Goal: Obtain resource: Download file/media

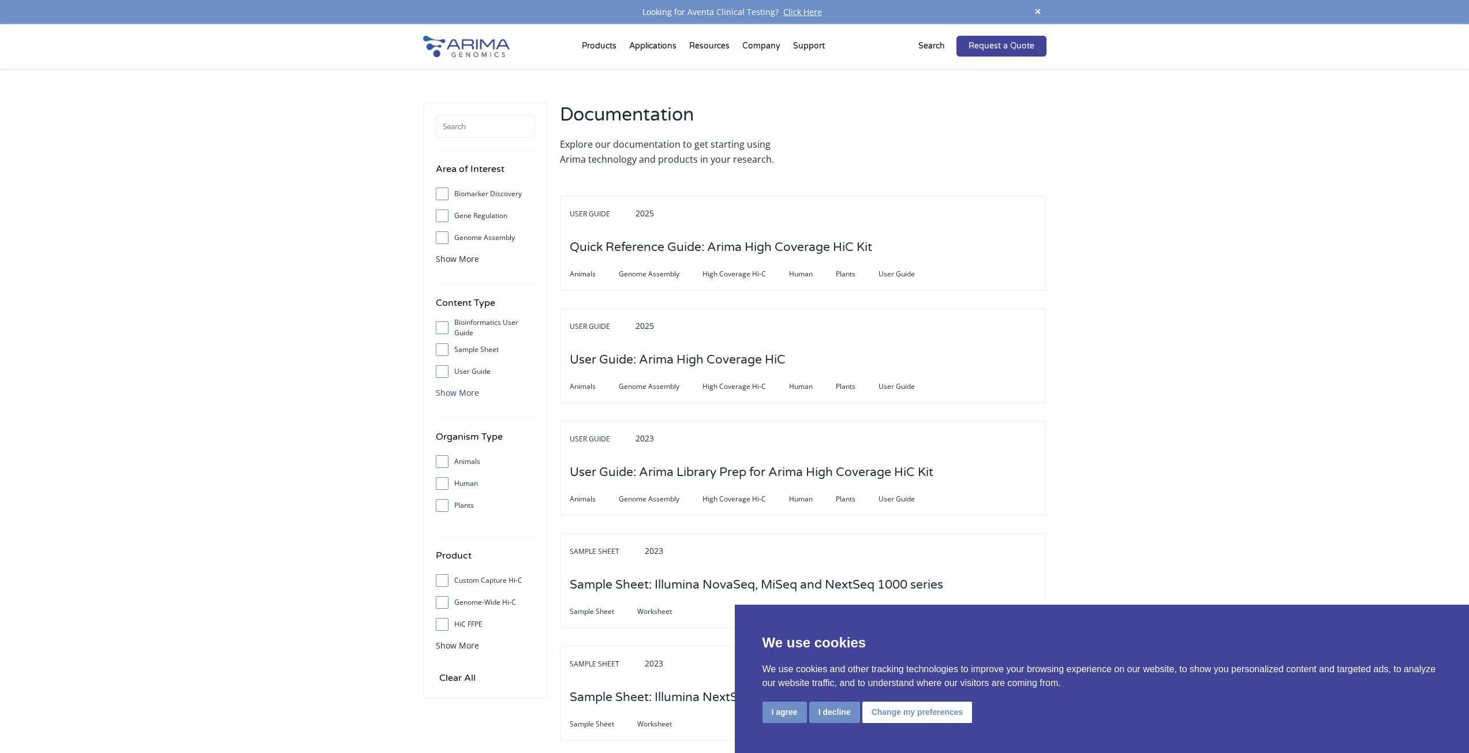
click at [450, 392] on span "Show More" at bounding box center [457, 392] width 43 height 11
click at [446, 370] on span at bounding box center [445, 371] width 18 height 13
click at [446, 370] on input "User Guide" at bounding box center [442, 372] width 8 height 8
checkbox input "true"
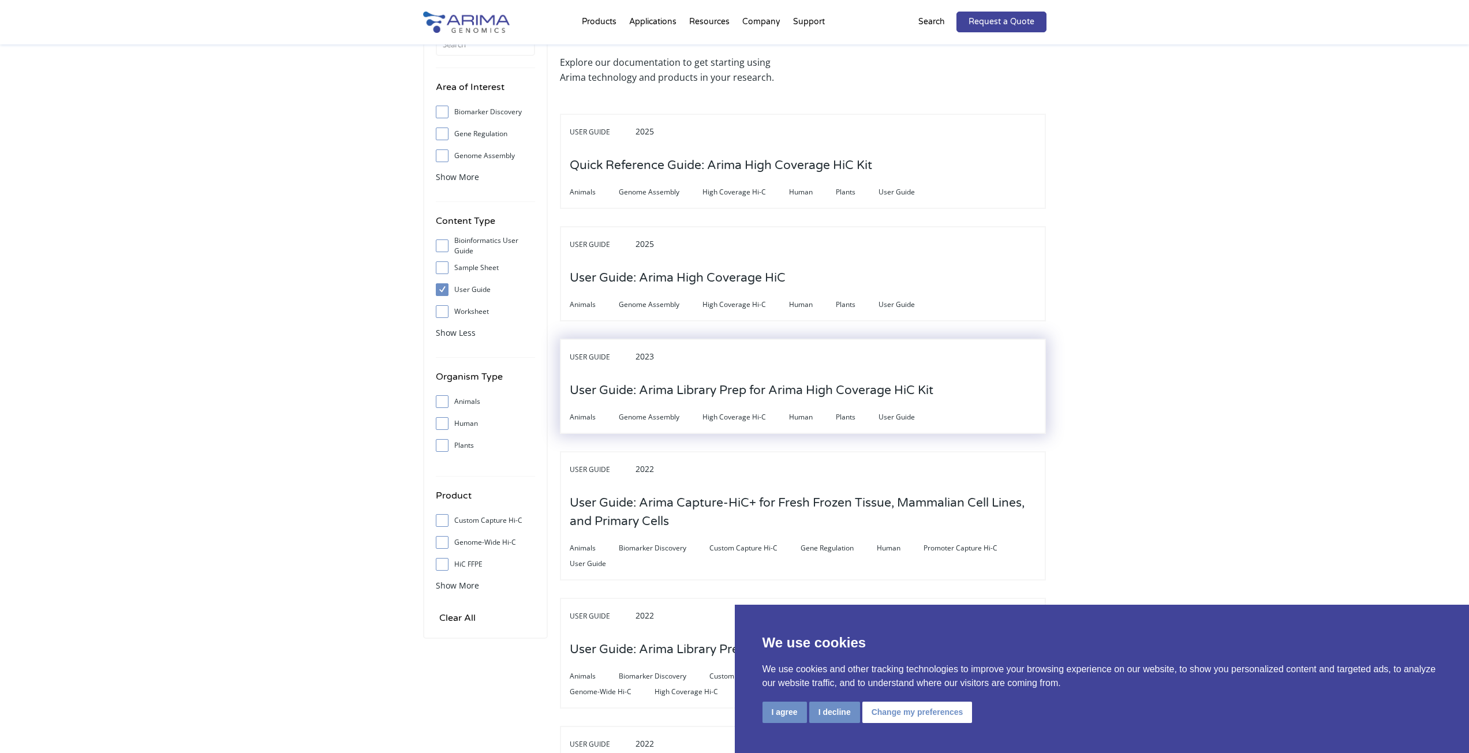
scroll to position [92, 0]
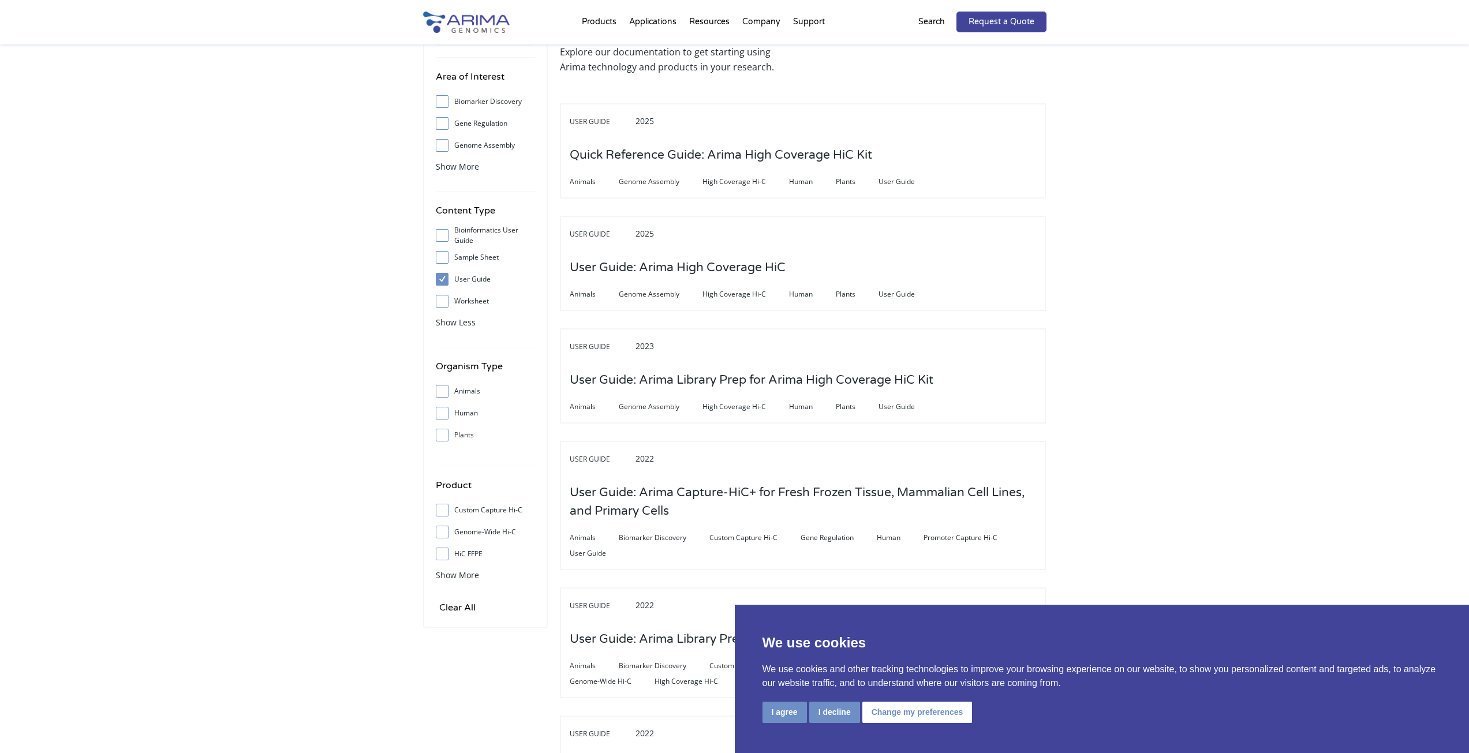
click at [443, 537] on span at bounding box center [445, 532] width 18 height 13
click at [443, 536] on input "Genome-Wide Hi-C" at bounding box center [442, 532] width 8 height 8
checkbox input "true"
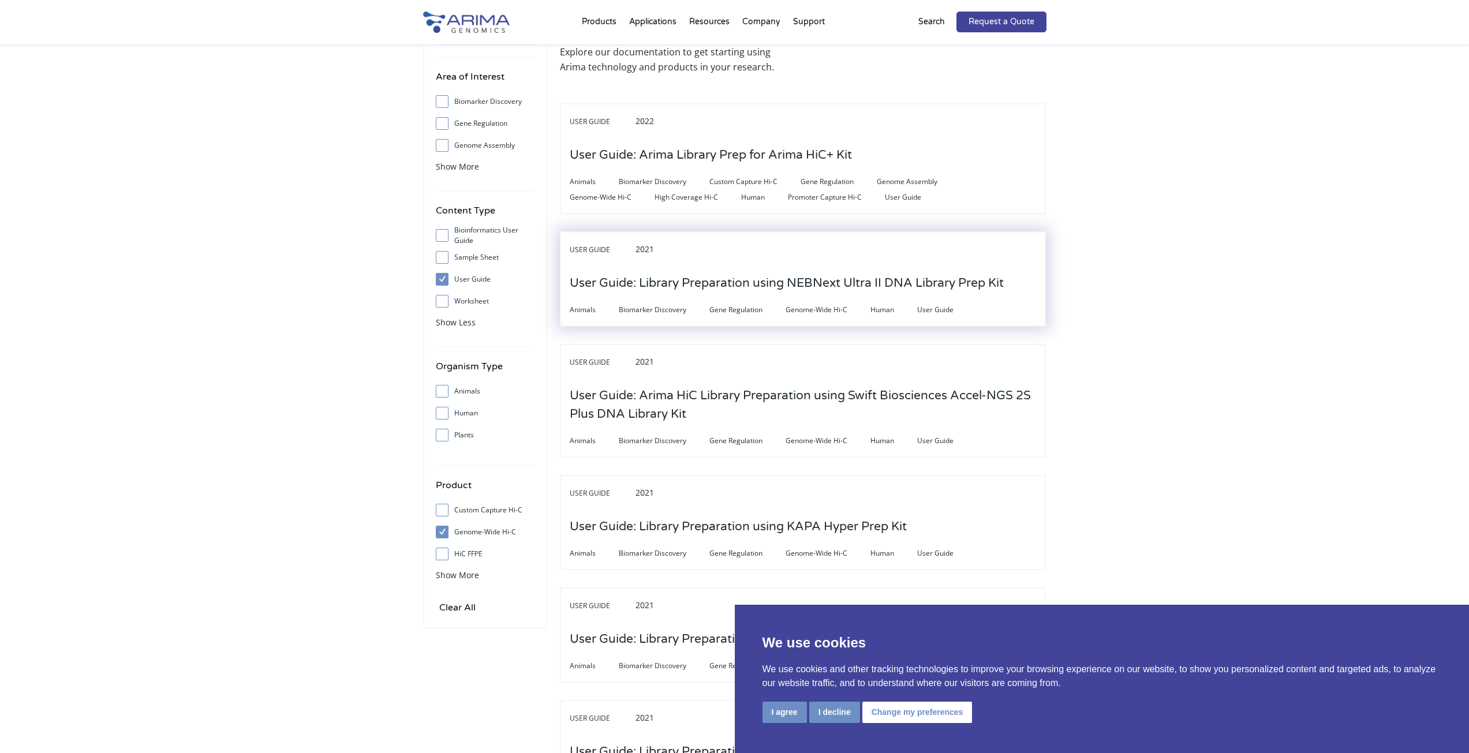
scroll to position [0, 0]
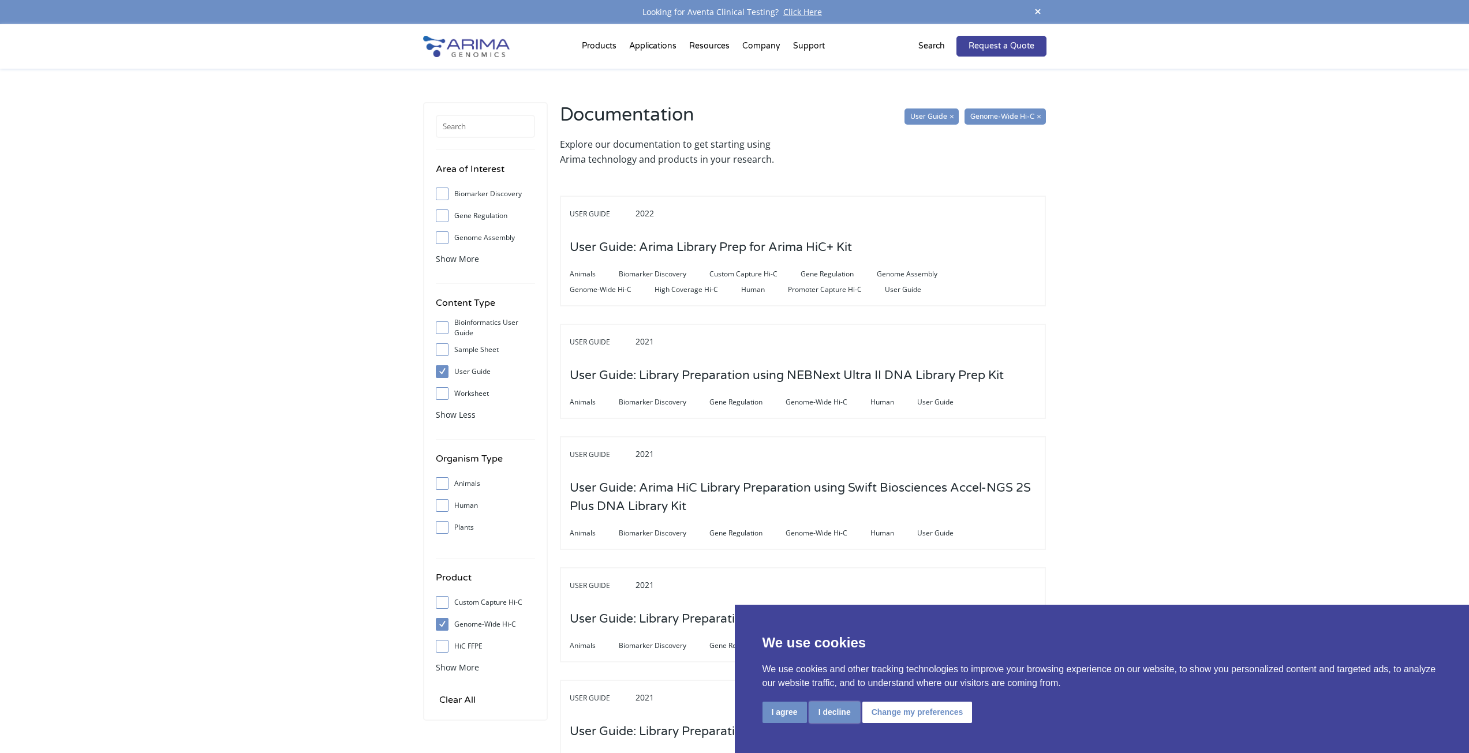
click at [835, 713] on button "I decline" at bounding box center [834, 712] width 51 height 21
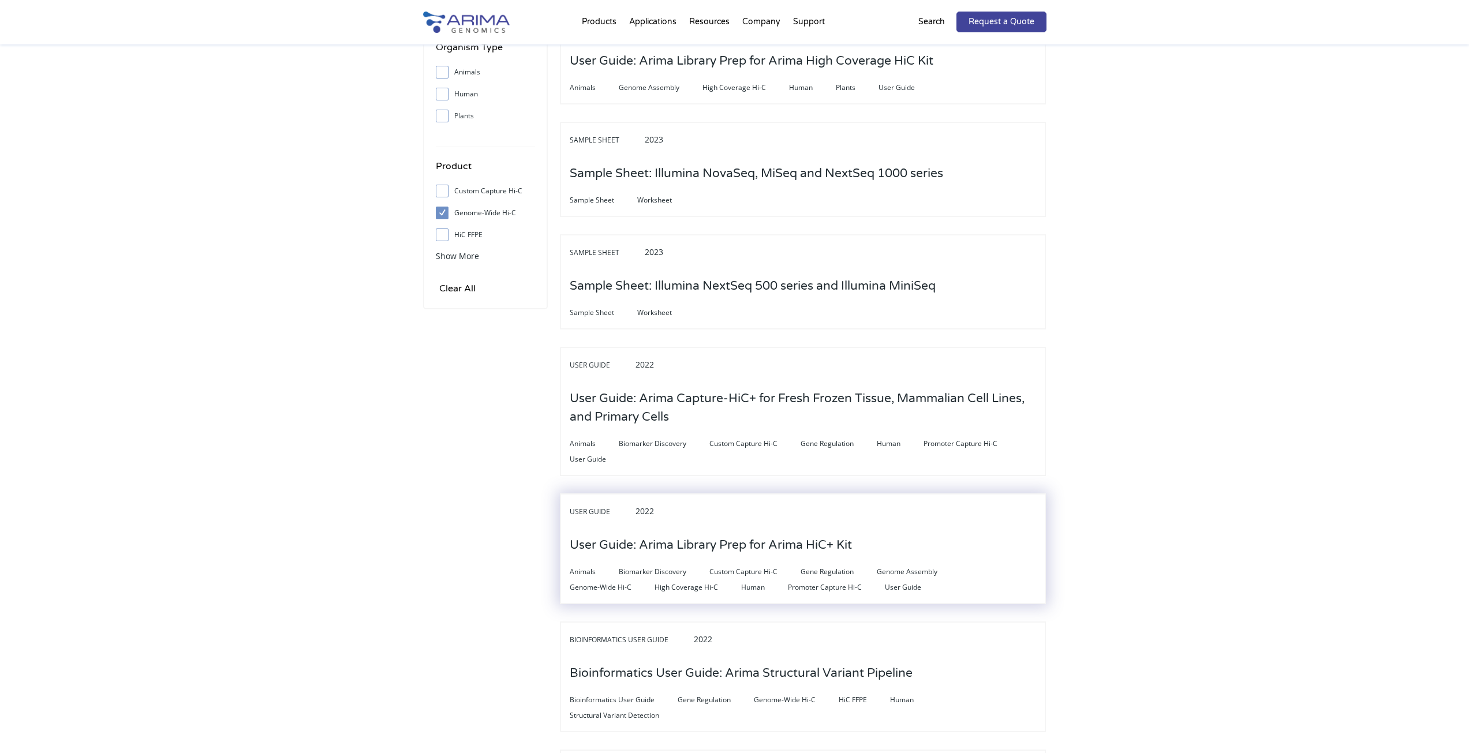
scroll to position [416, 0]
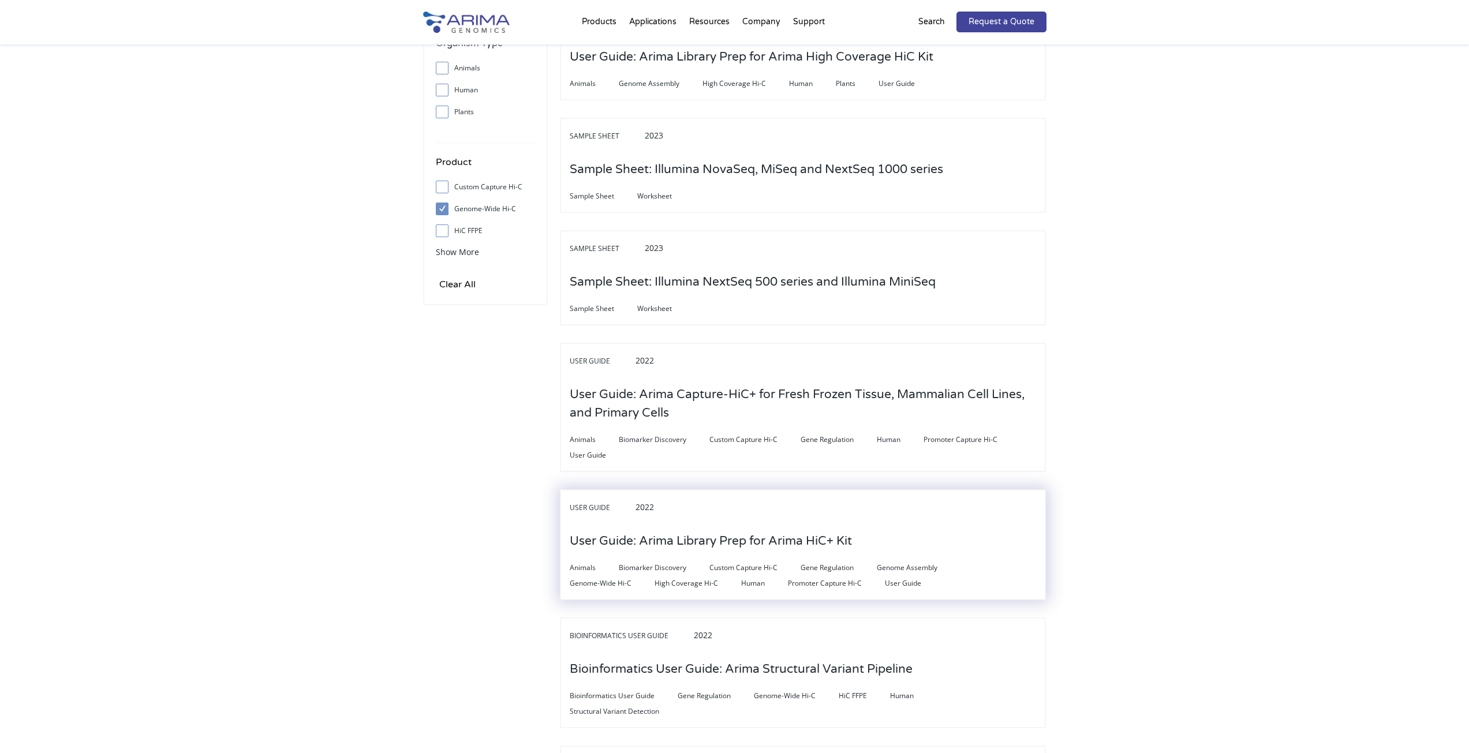
click at [712, 543] on h3 "User Guide: Arima Library Prep for Arima HiC+ Kit" at bounding box center [711, 542] width 282 height 36
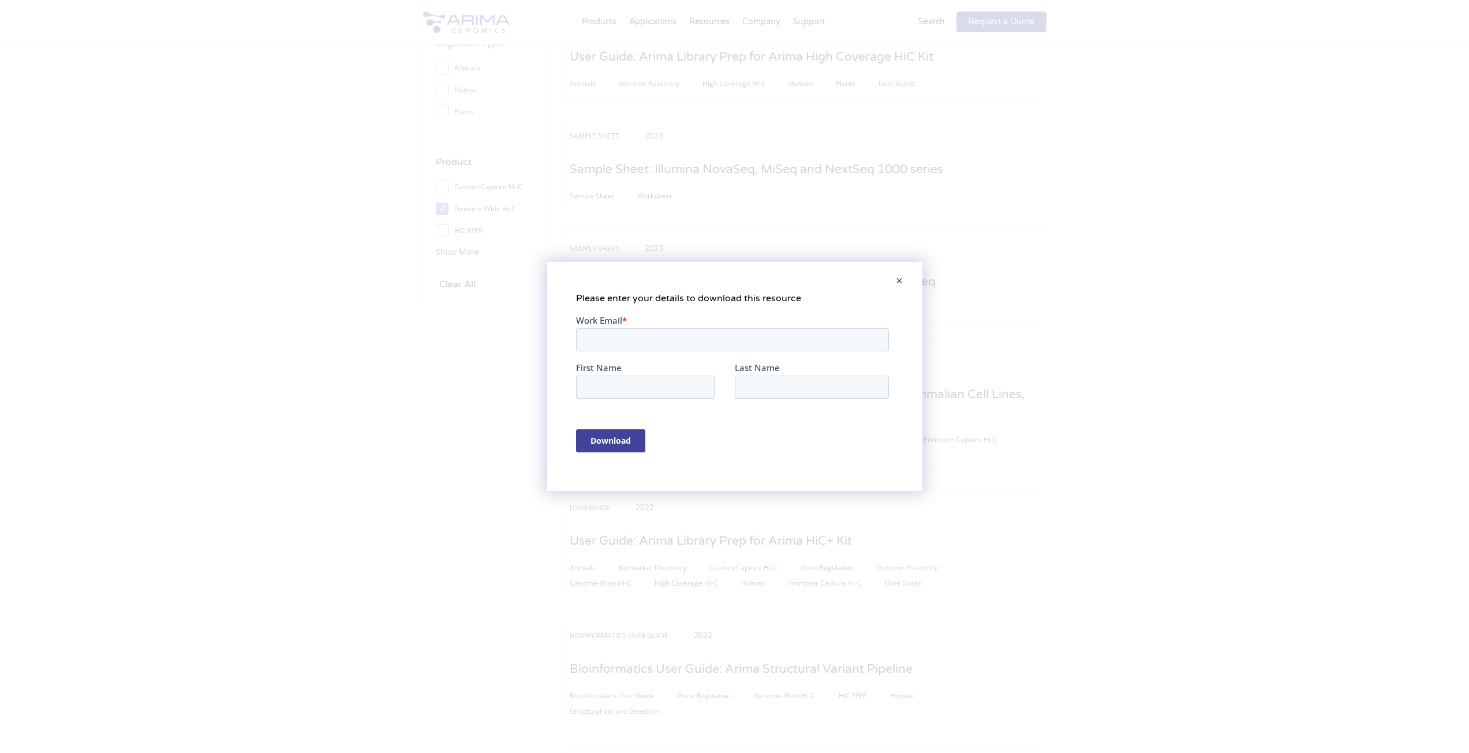
scroll to position [0, 0]
click at [636, 342] on input "Work Email *" at bounding box center [731, 339] width 313 height 23
type input "[EMAIL_ADDRESS][DOMAIN_NAME]"
click at [614, 392] on input "First Name" at bounding box center [644, 387] width 139 height 23
type input "Zhicong"
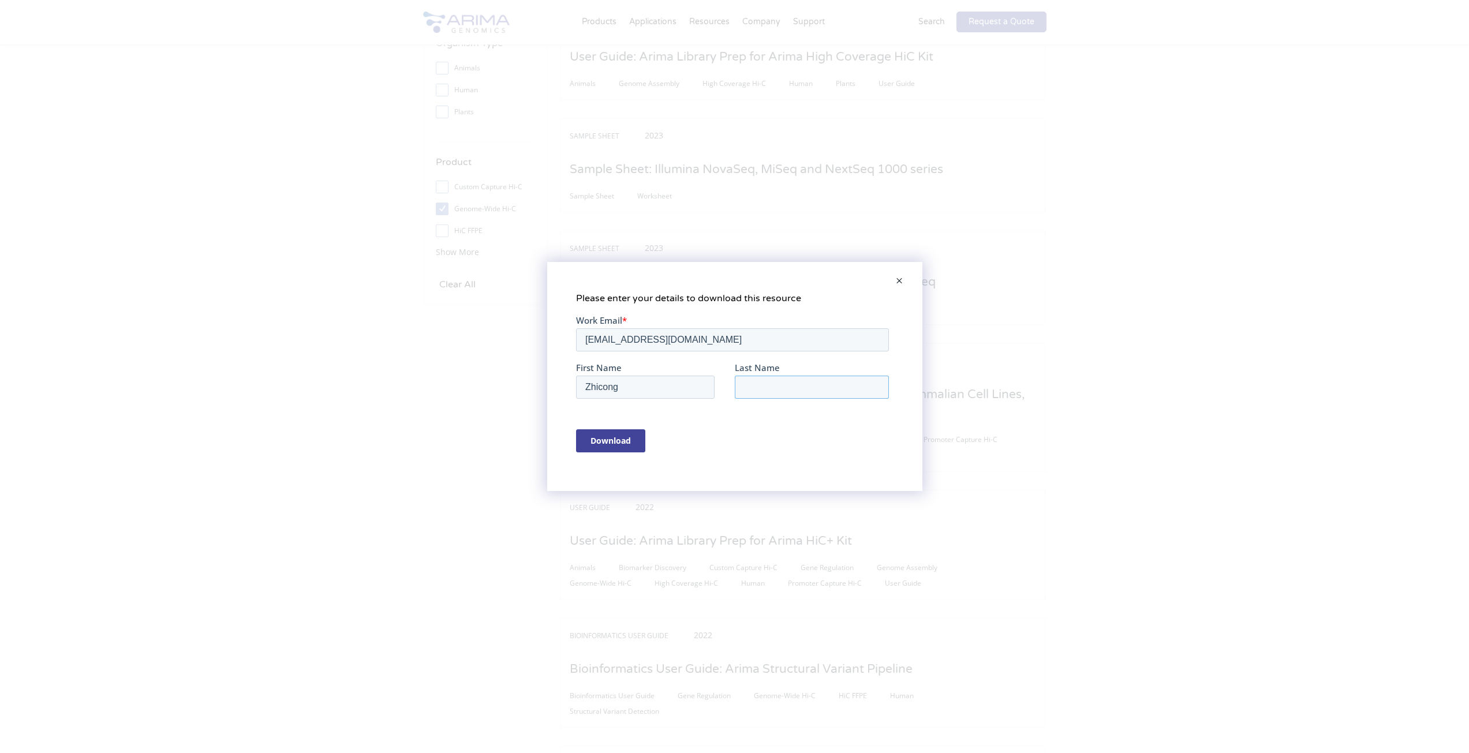
click at [785, 390] on input "Last Name" at bounding box center [811, 387] width 154 height 23
type input "Liao"
click at [625, 440] on input "Download" at bounding box center [609, 440] width 69 height 23
